Goal: Download file/media

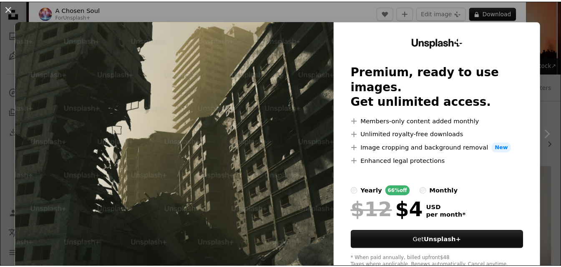
scroll to position [25, 0]
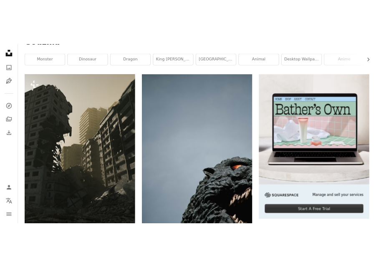
scroll to position [125, 0]
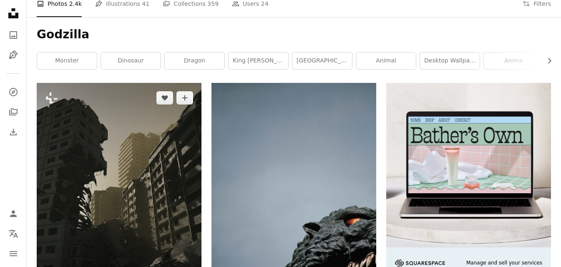
click at [177, 127] on img at bounding box center [119, 198] width 165 height 231
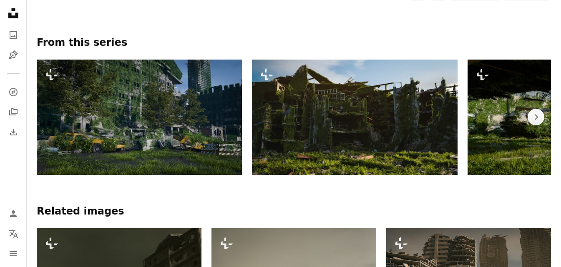
scroll to position [417, 0]
